Goal: Task Accomplishment & Management: Manage account settings

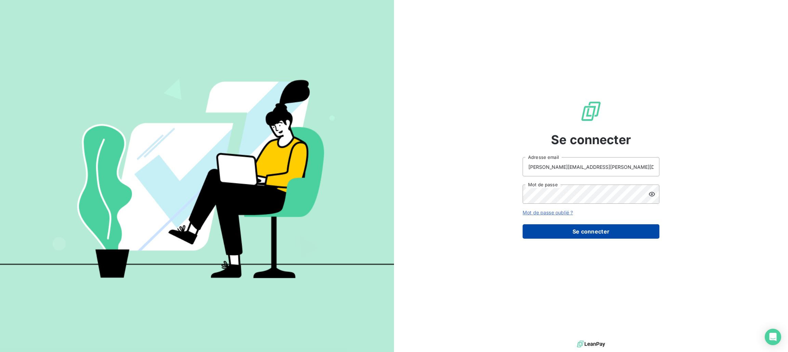
click at [618, 230] on button "Se connecter" at bounding box center [591, 231] width 137 height 14
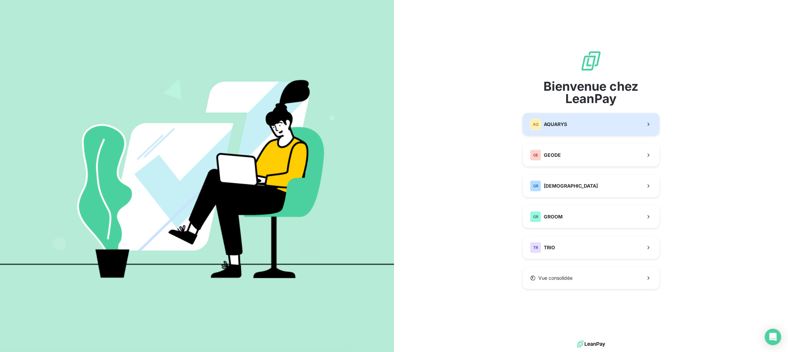
click at [574, 128] on button "AQ AQUARYS" at bounding box center [591, 124] width 137 height 23
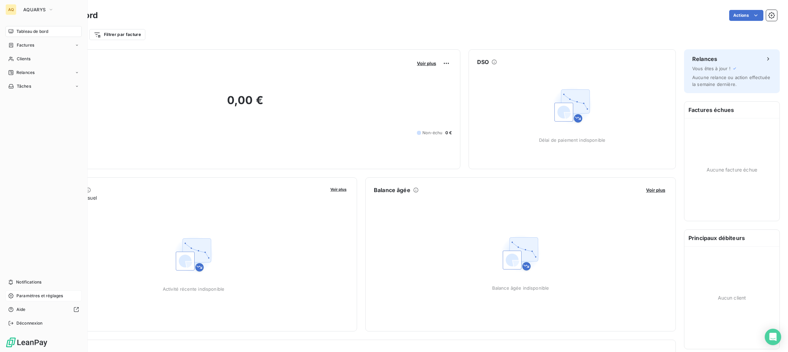
click at [42, 296] on span "Paramètres et réglages" at bounding box center [39, 295] width 47 height 6
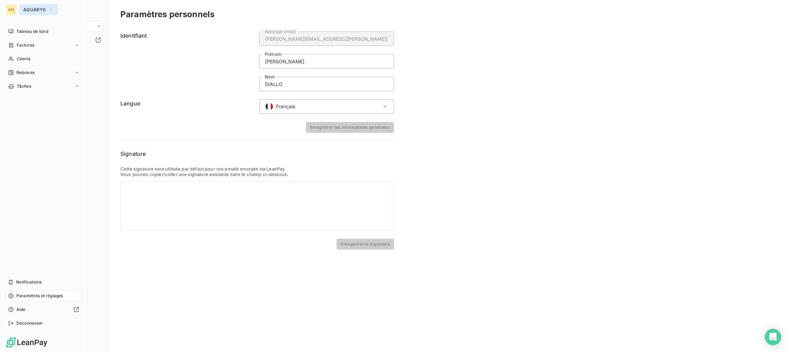
click at [39, 9] on span "AQUARYS" at bounding box center [34, 9] width 22 height 5
click at [30, 324] on span "Déconnexion" at bounding box center [29, 323] width 26 height 6
